Goal: Task Accomplishment & Management: Manage account settings

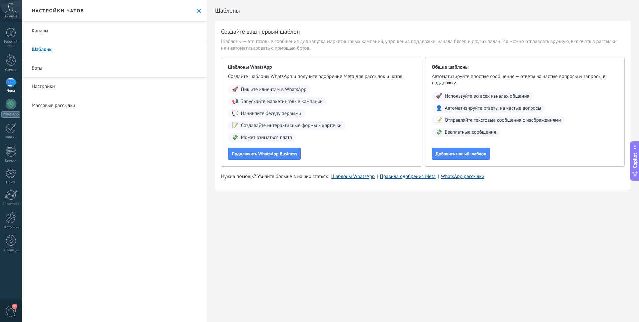
click at [577, 161] on div "Общие шаблоны Автоматизируйте простые сообщения — ответы на частые вопросы и за…" at bounding box center [525, 112] width 200 height 110
click at [35, 67] on link "Боты" at bounding box center [114, 68] width 185 height 19
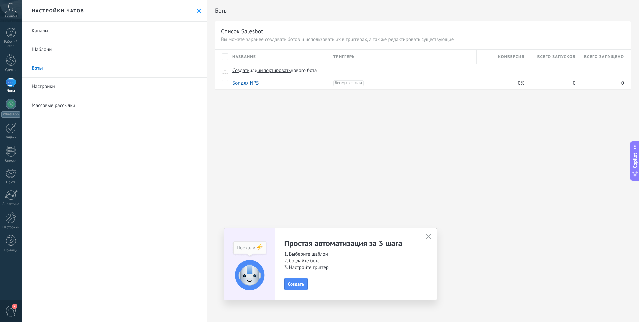
click at [48, 86] on link "Настройки" at bounding box center [114, 87] width 185 height 19
